Goal: Task Accomplishment & Management: Manage account settings

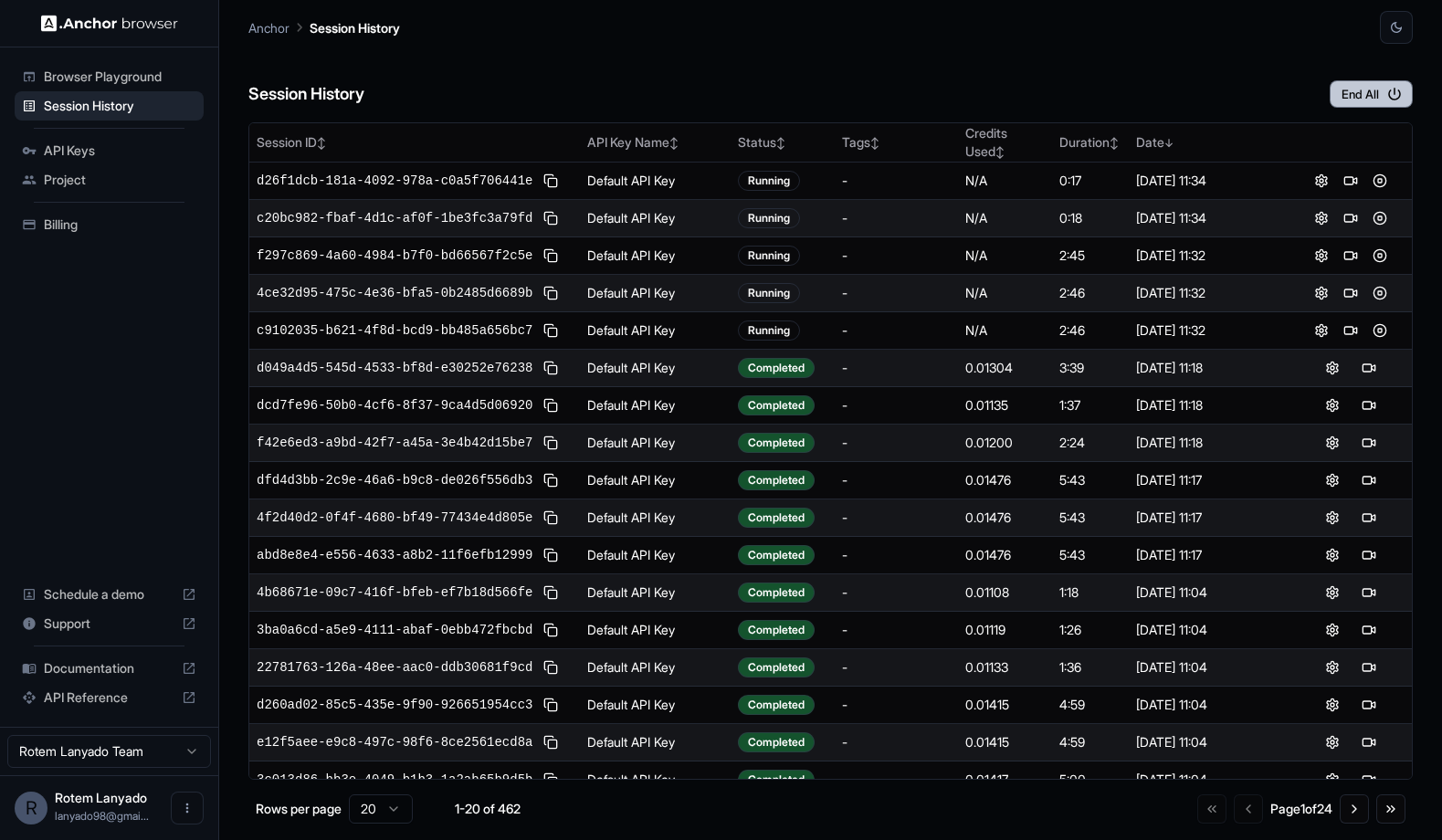
click at [1370, 98] on button "End All" at bounding box center [1370, 93] width 83 height 27
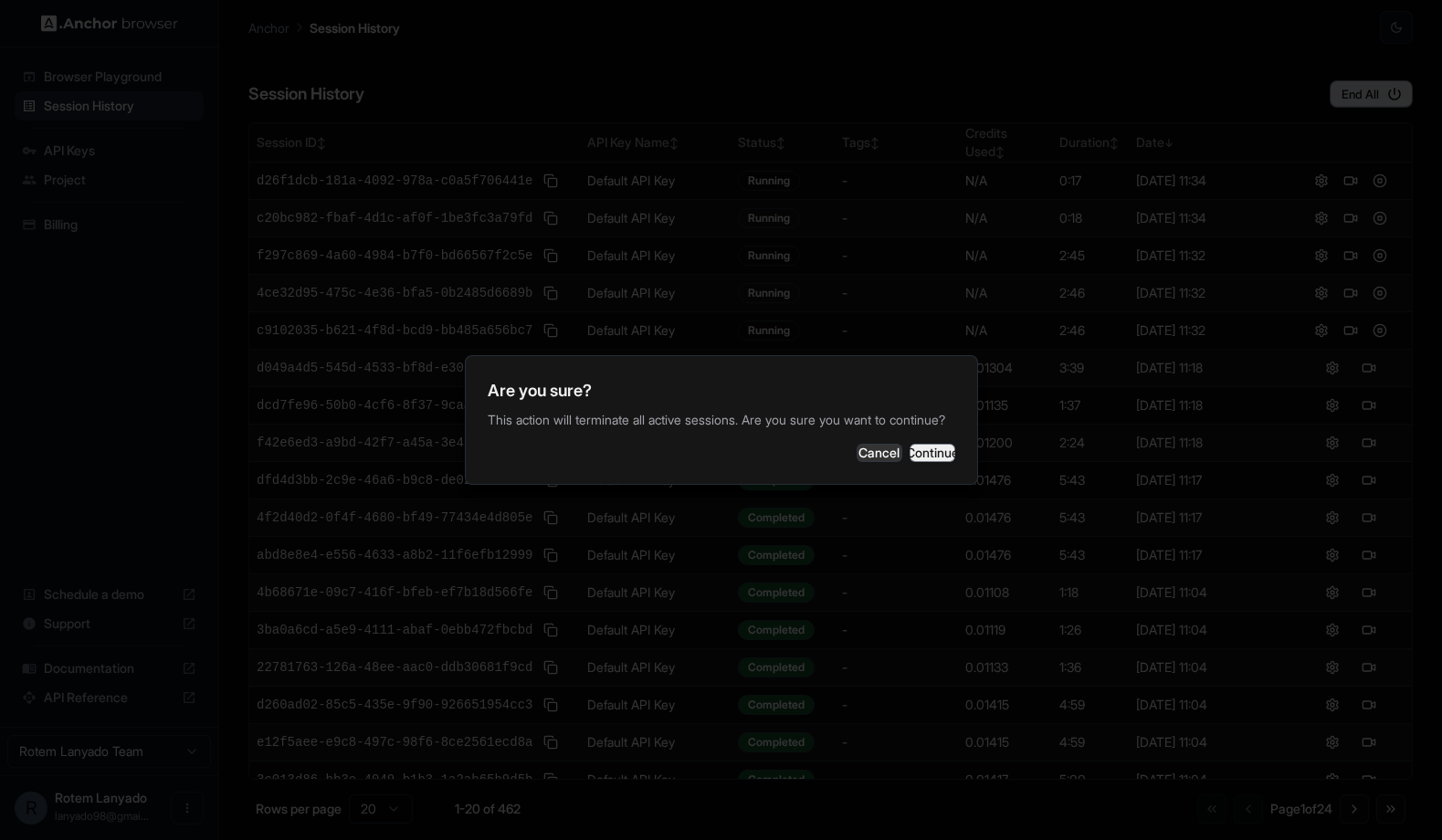
click at [909, 461] on button "Continue" at bounding box center [932, 453] width 46 height 18
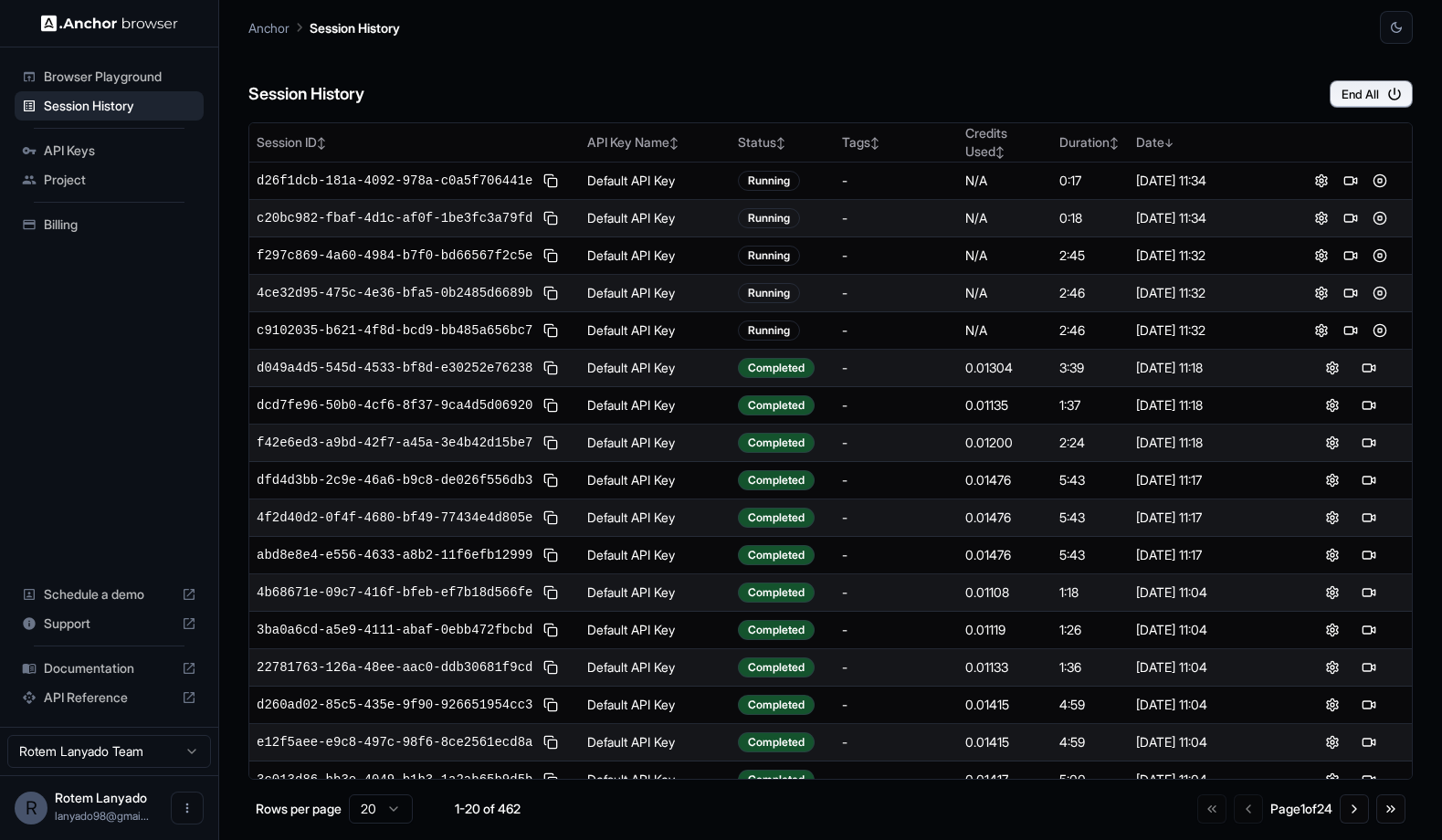
click at [83, 223] on span "Billing" at bounding box center [120, 224] width 152 height 18
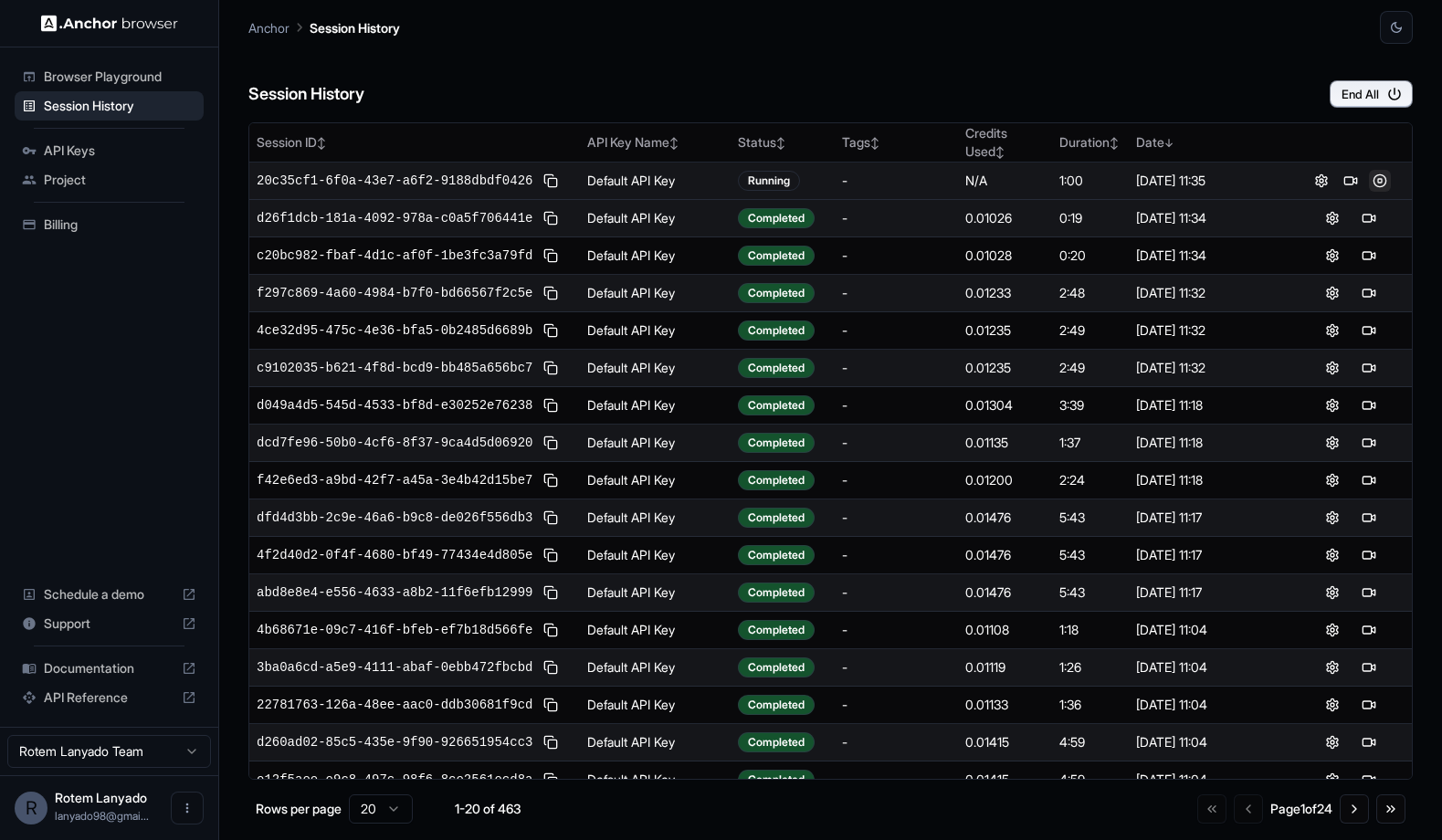
click at [1379, 174] on button at bounding box center [1380, 181] width 22 height 22
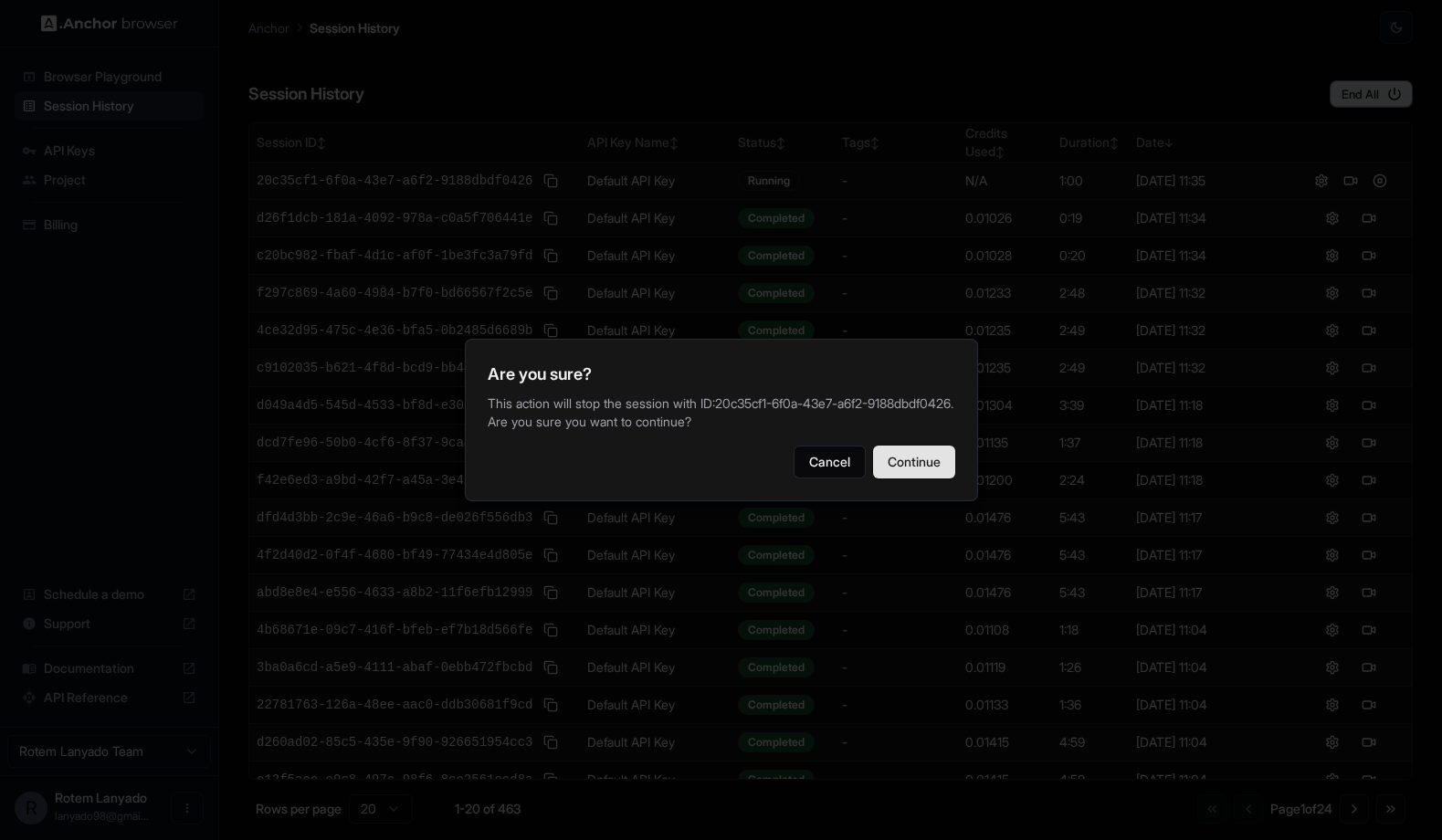
click at [904, 463] on button "Continue" at bounding box center [914, 462] width 82 height 33
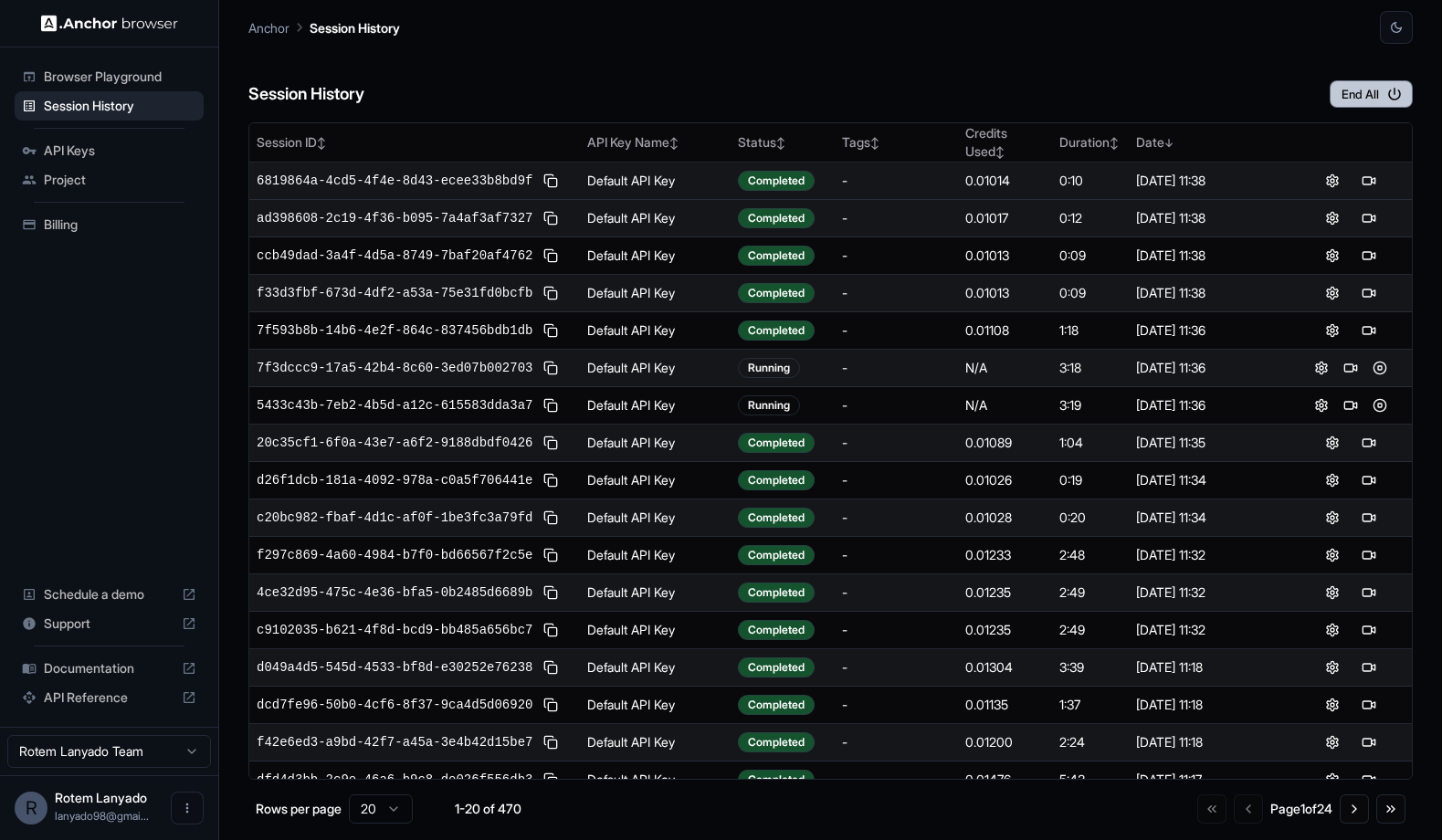
click at [1364, 91] on button "End All" at bounding box center [1370, 93] width 83 height 27
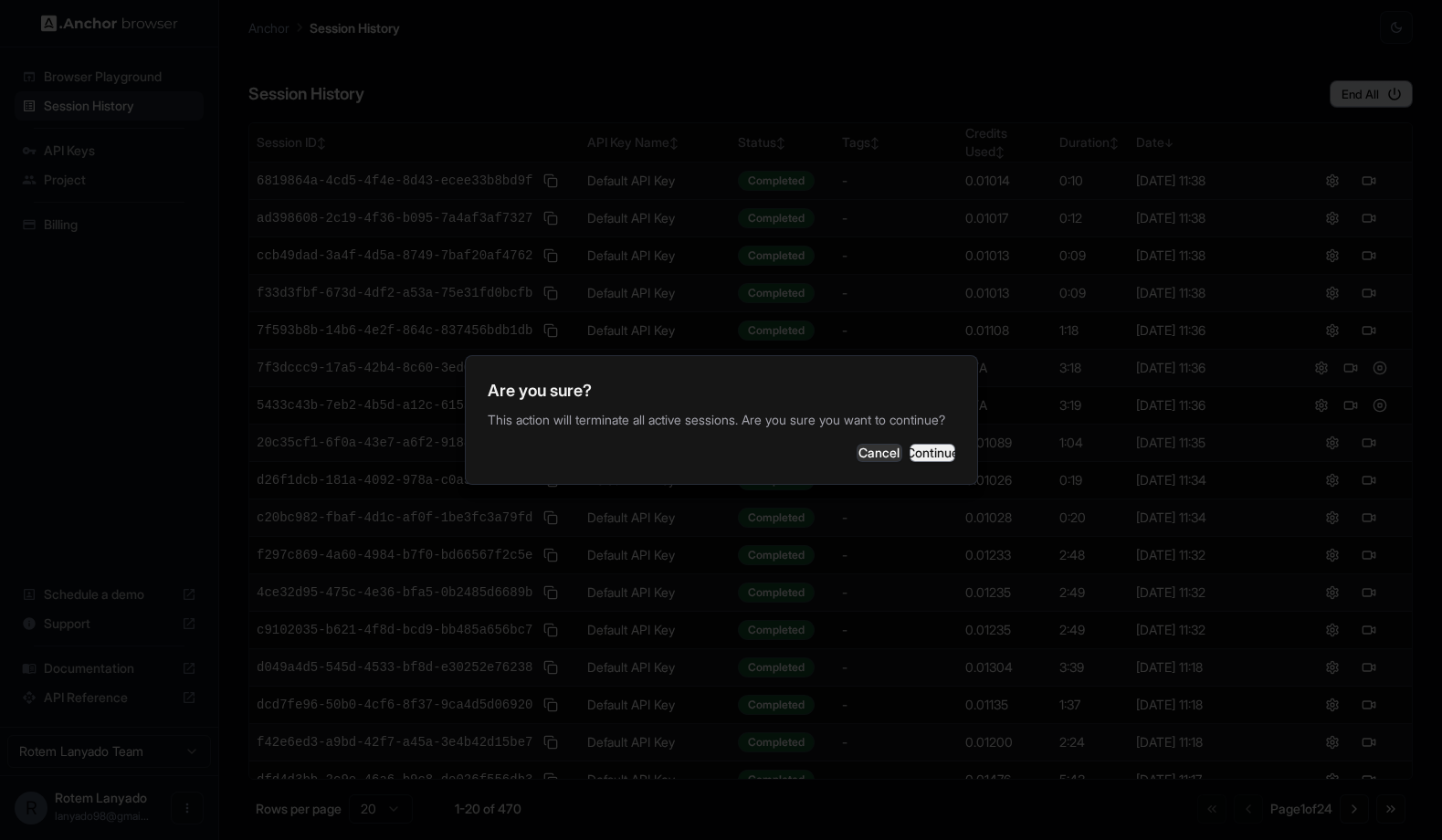
click at [922, 458] on button "Continue" at bounding box center [932, 453] width 46 height 18
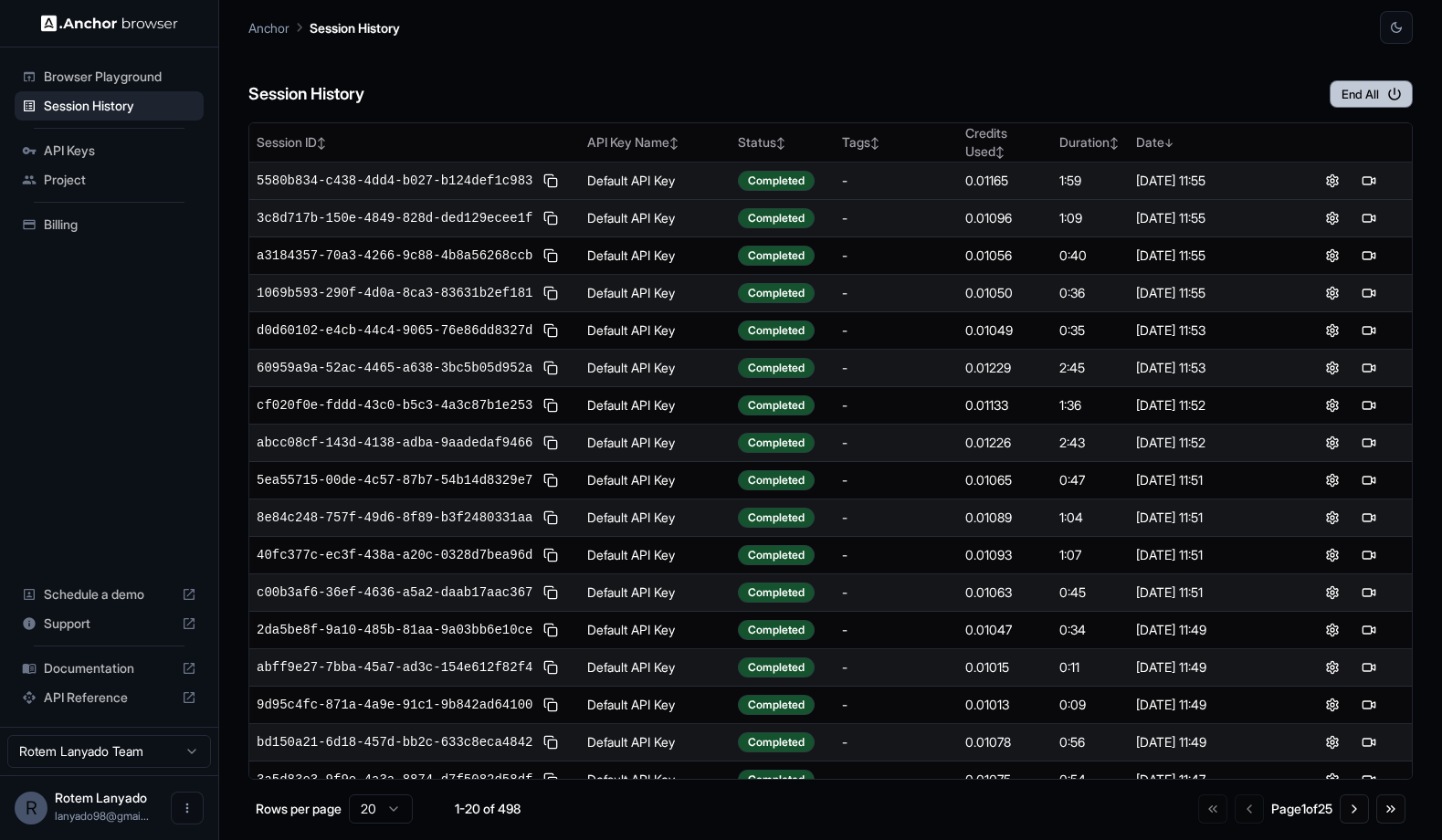
click at [1385, 94] on button "End All" at bounding box center [1370, 93] width 83 height 27
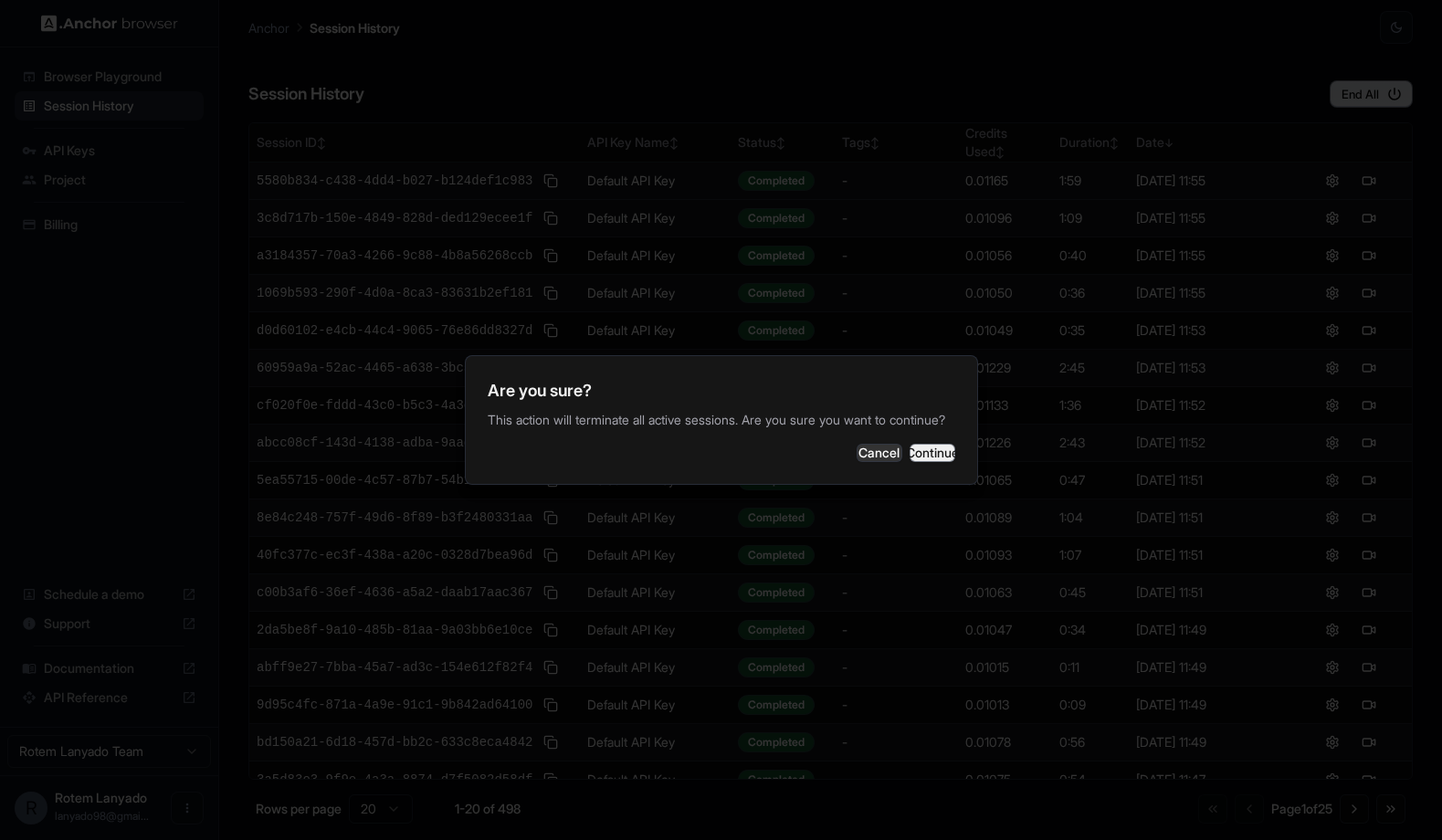
click at [909, 450] on button "Continue" at bounding box center [932, 453] width 46 height 18
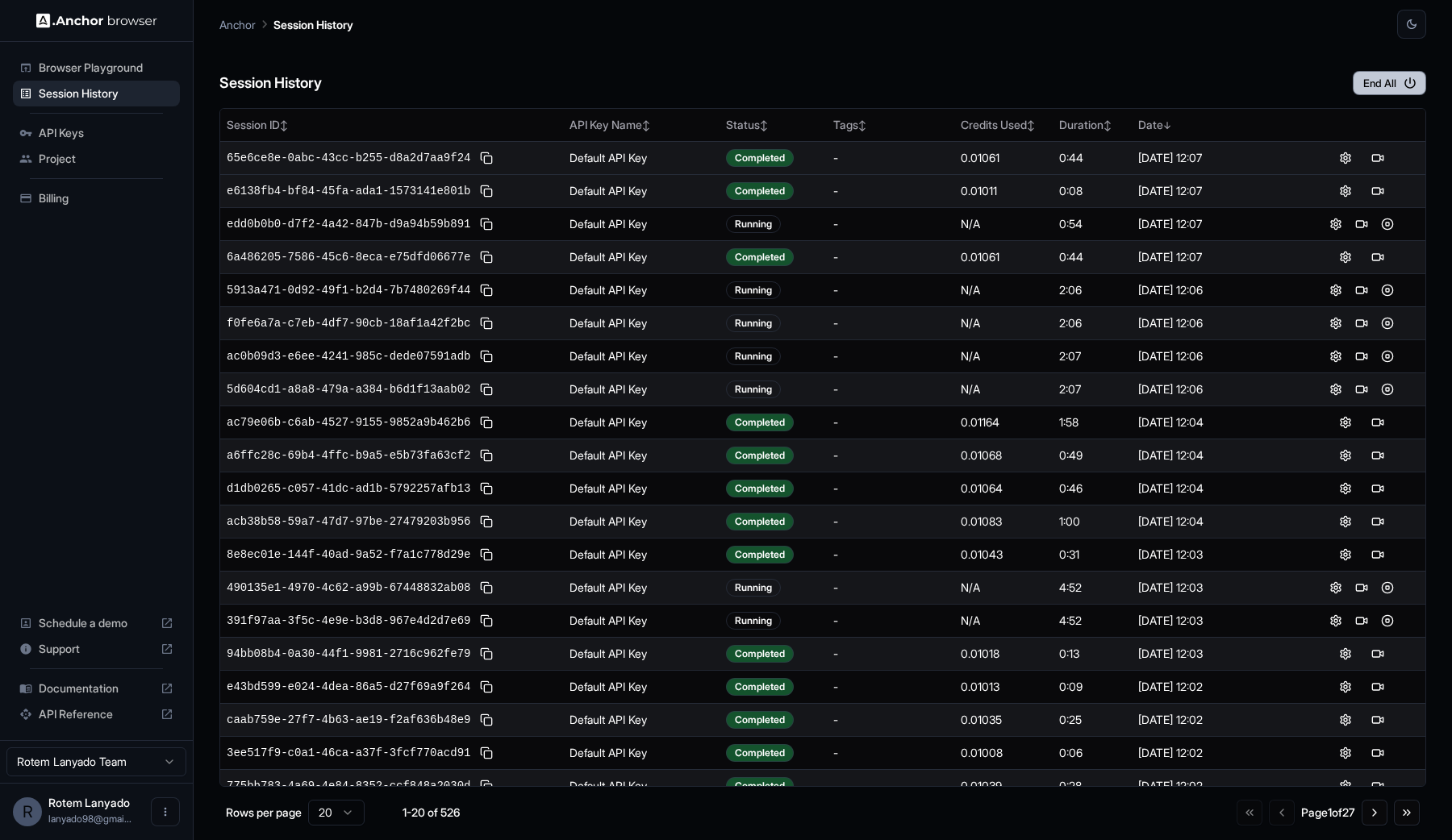
click at [1273, 79] on button "End All" at bounding box center [1389, 82] width 73 height 24
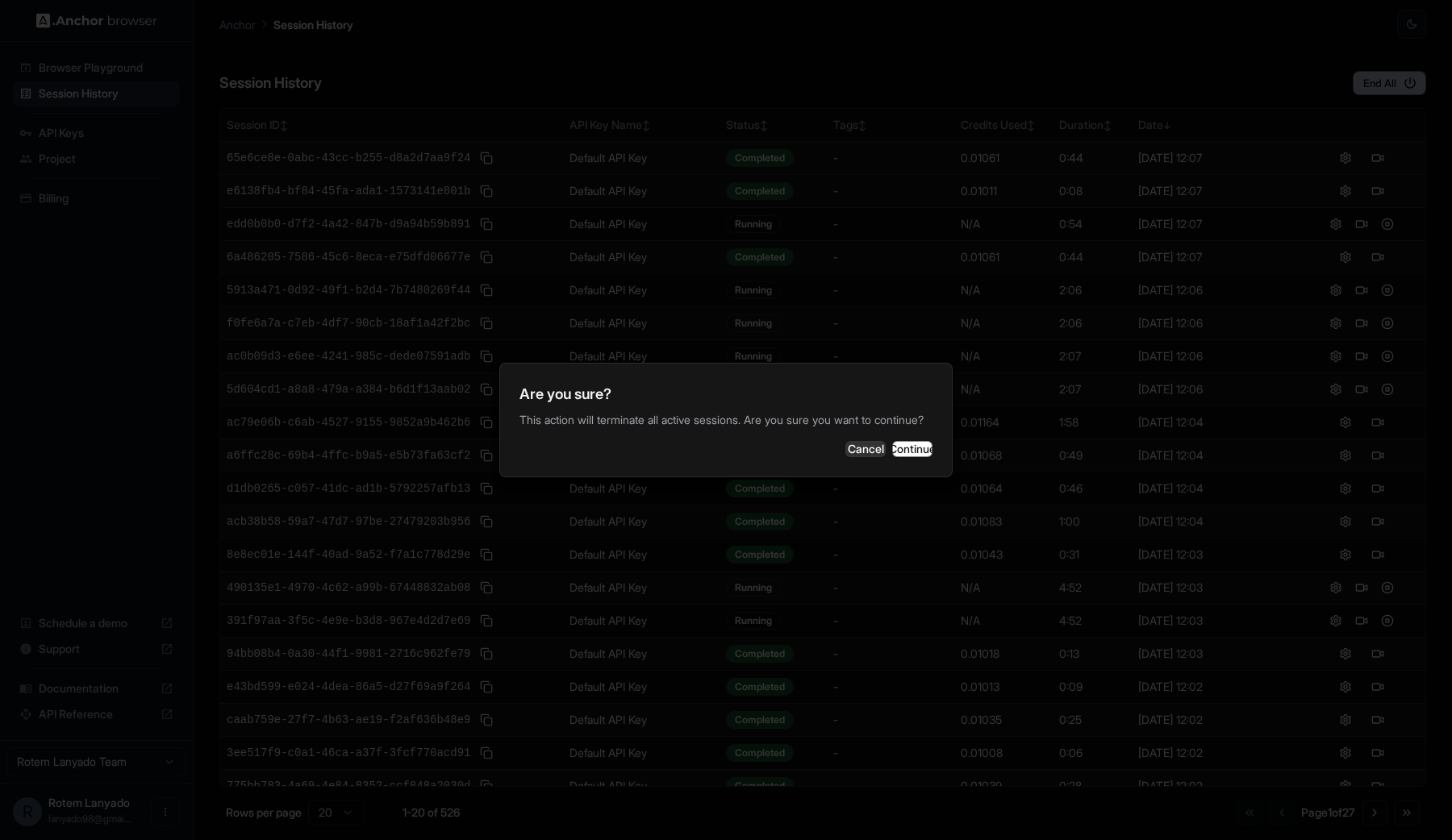
click at [1273, 79] on div at bounding box center [726, 420] width 1452 height 840
click at [916, 458] on button "Continue" at bounding box center [913, 449] width 41 height 16
